Goal: Task Accomplishment & Management: Manage account settings

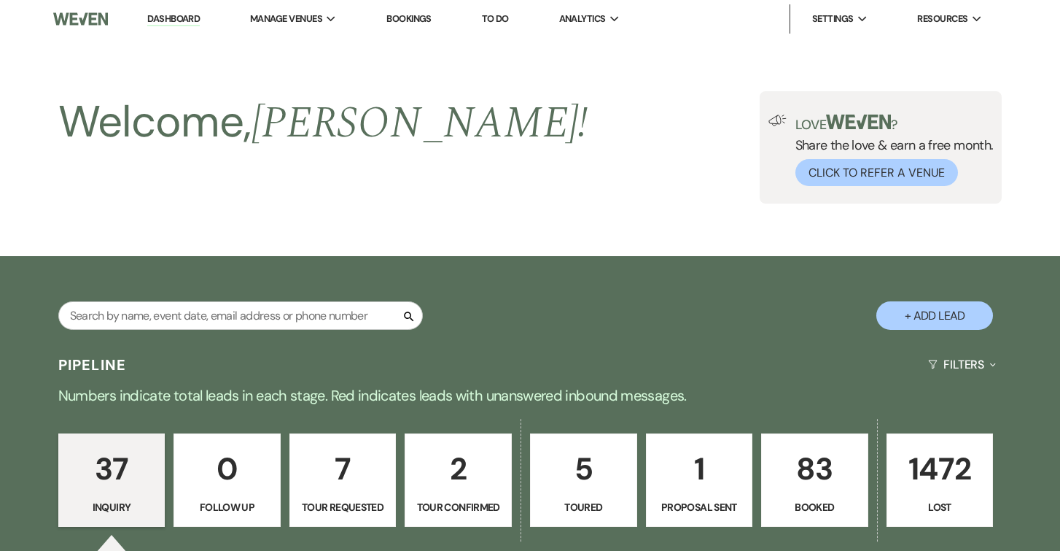
scroll to position [376, 0]
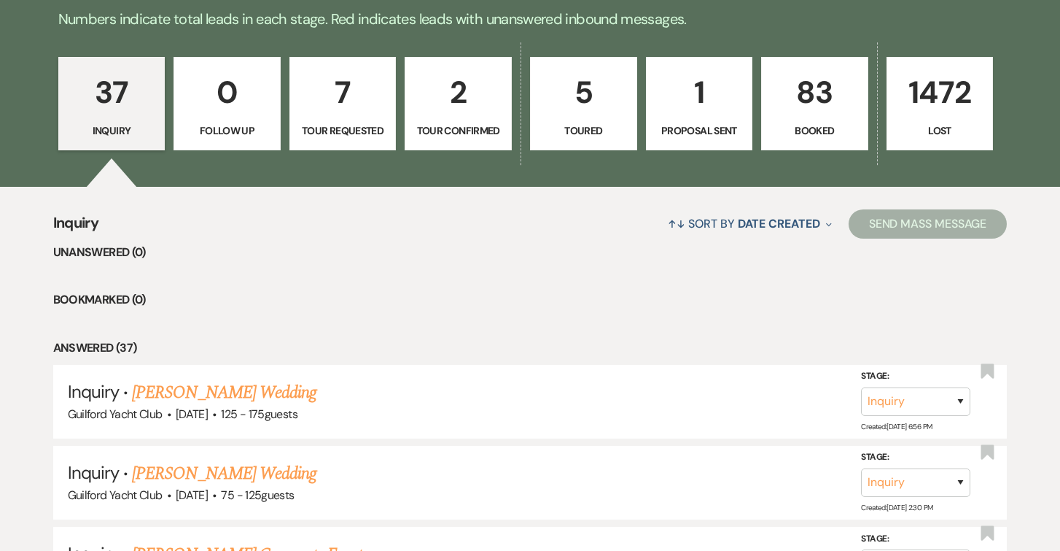
click at [699, 116] on p "1" at bounding box center [700, 92] width 88 height 49
select select "6"
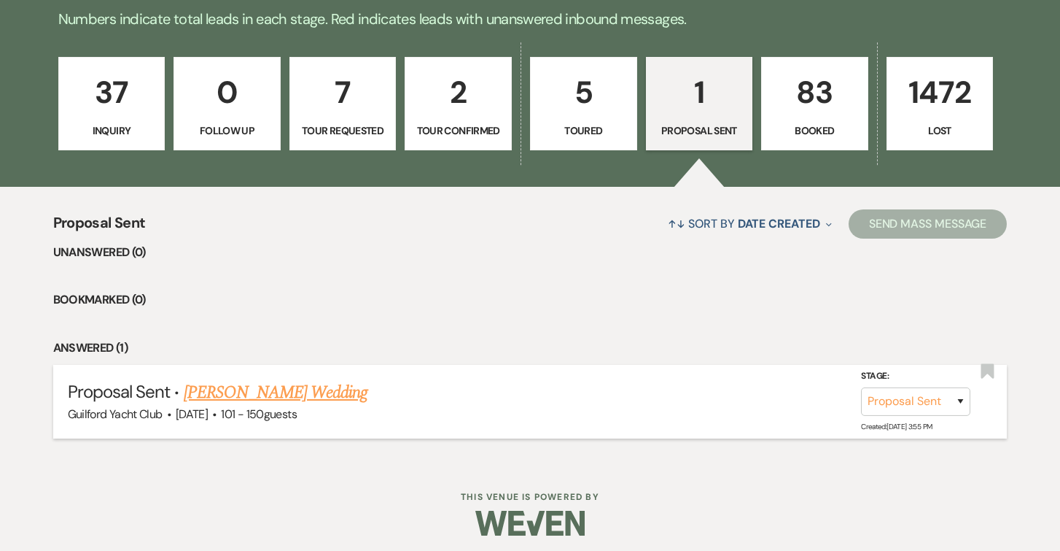
click at [325, 388] on link "[PERSON_NAME] Wedding" at bounding box center [276, 392] width 184 height 26
select select "6"
select select "2"
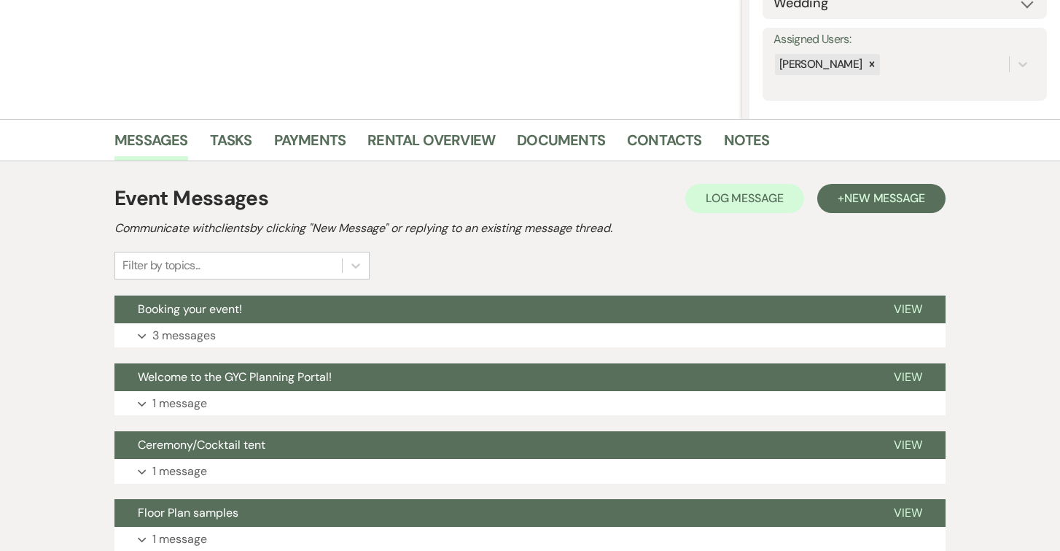
scroll to position [335, 0]
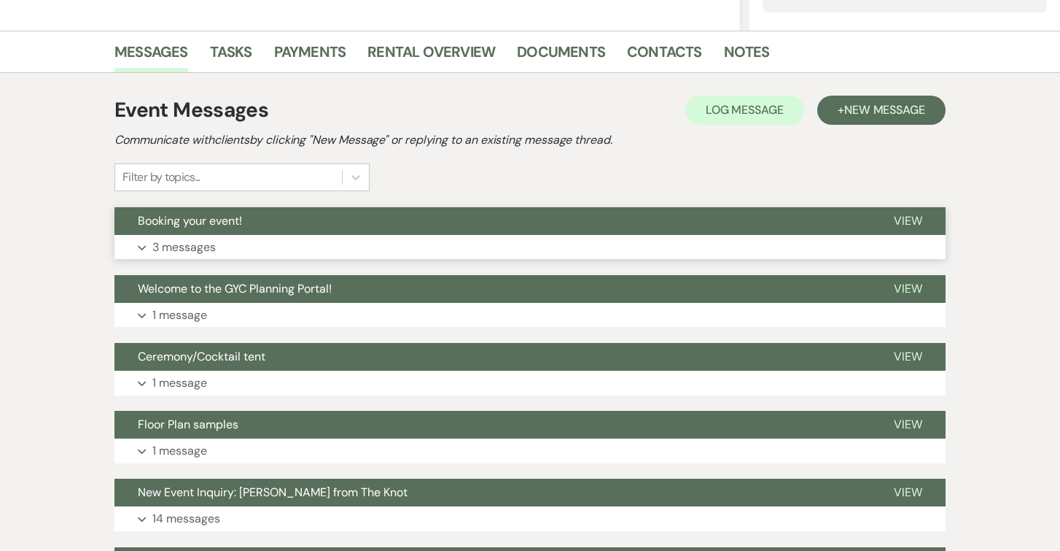
click at [908, 228] on button "View" at bounding box center [908, 221] width 75 height 28
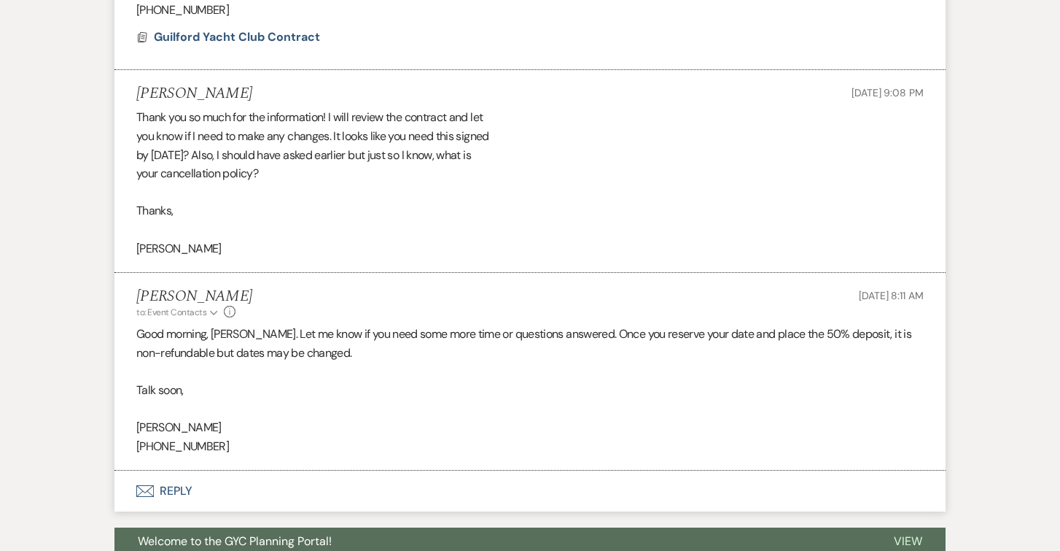
scroll to position [949, 0]
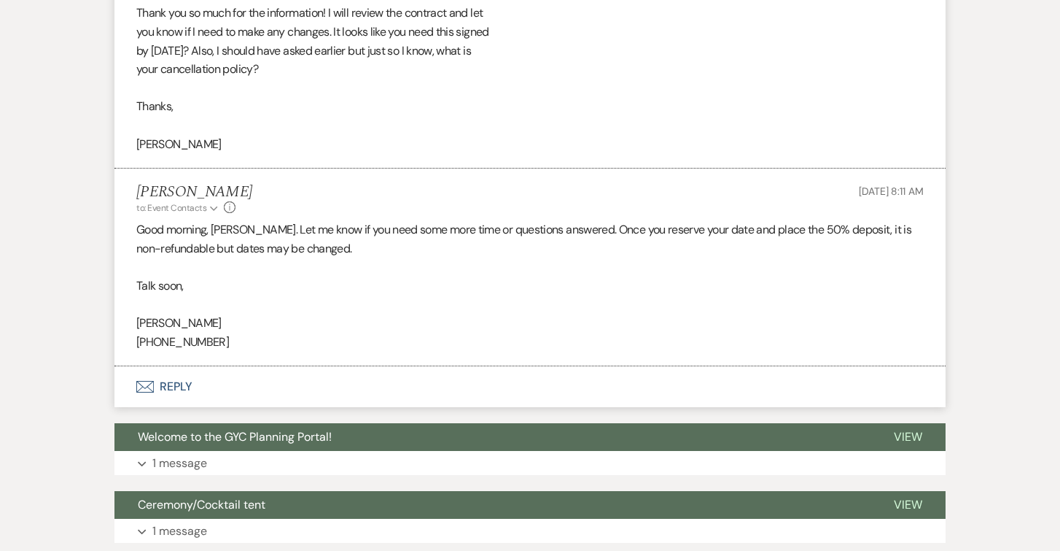
click at [816, 333] on p "[PHONE_NUMBER]" at bounding box center [529, 341] width 787 height 19
